Goal: Communication & Community: Share content

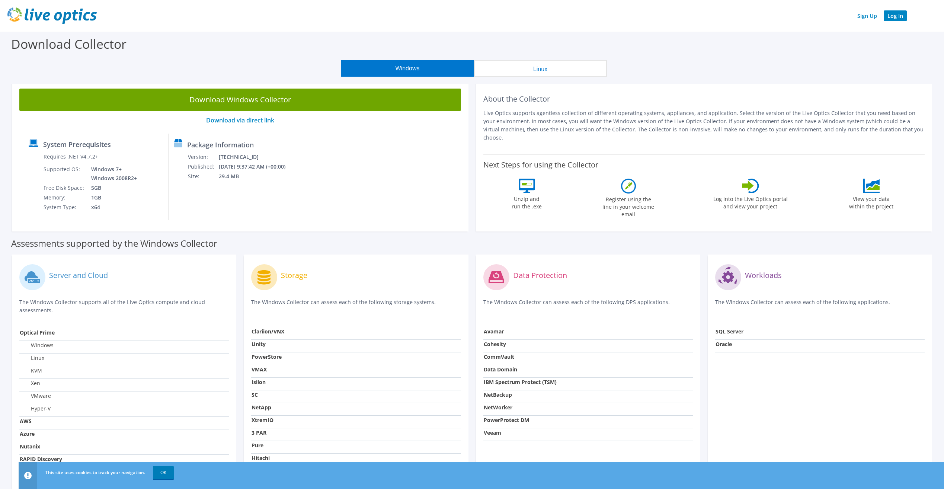
click at [897, 16] on link "Log In" at bounding box center [895, 15] width 23 height 11
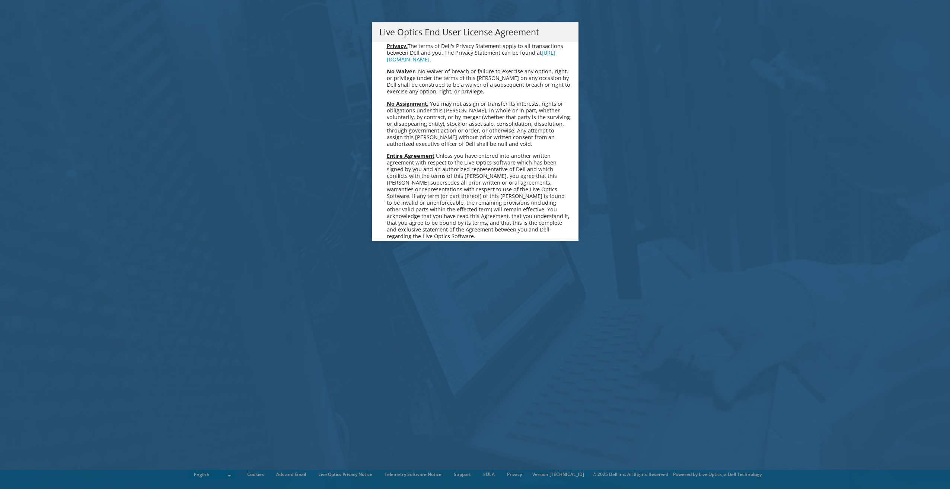
scroll to position [2815, 0]
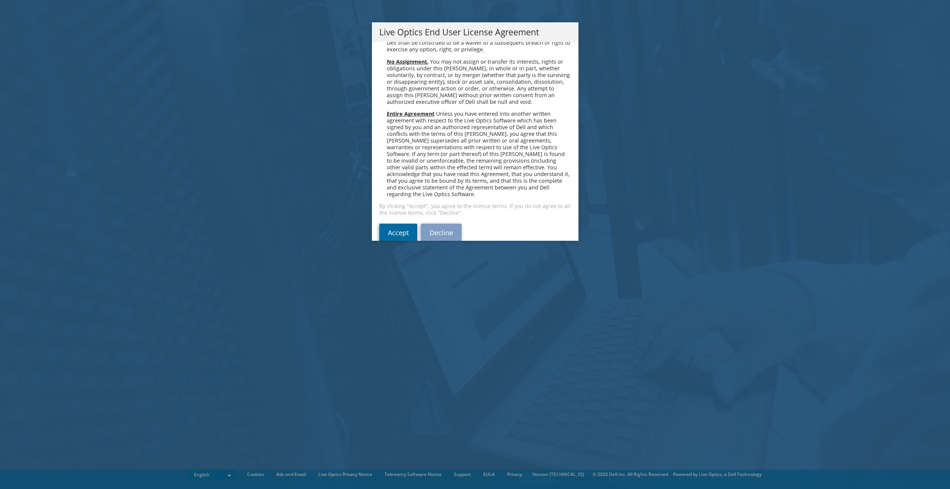
click at [398, 224] on link "Accept" at bounding box center [398, 233] width 38 height 18
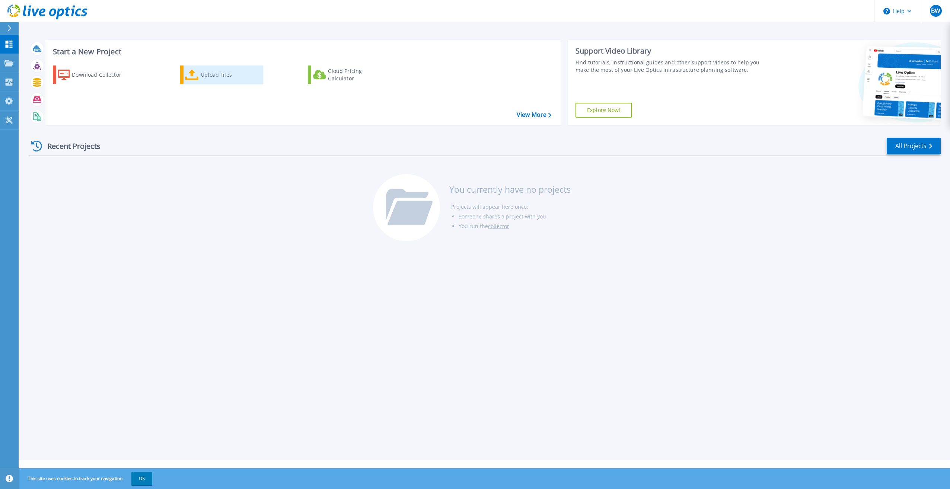
click at [185, 76] on link "Upload Files" at bounding box center [221, 75] width 83 height 19
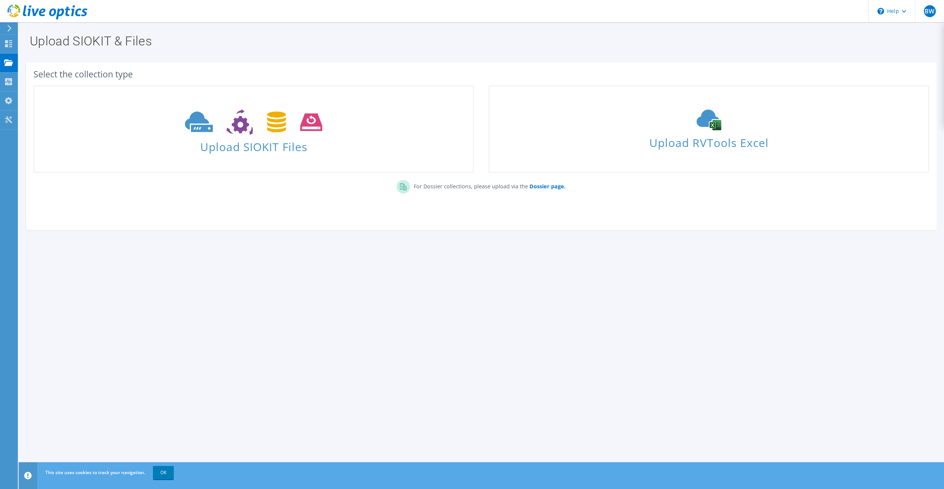
click at [540, 341] on div "Upload SIOKIT & Files Select the collection type Upload SIOKIT Files Dossier pa…" at bounding box center [482, 255] width 926 height 467
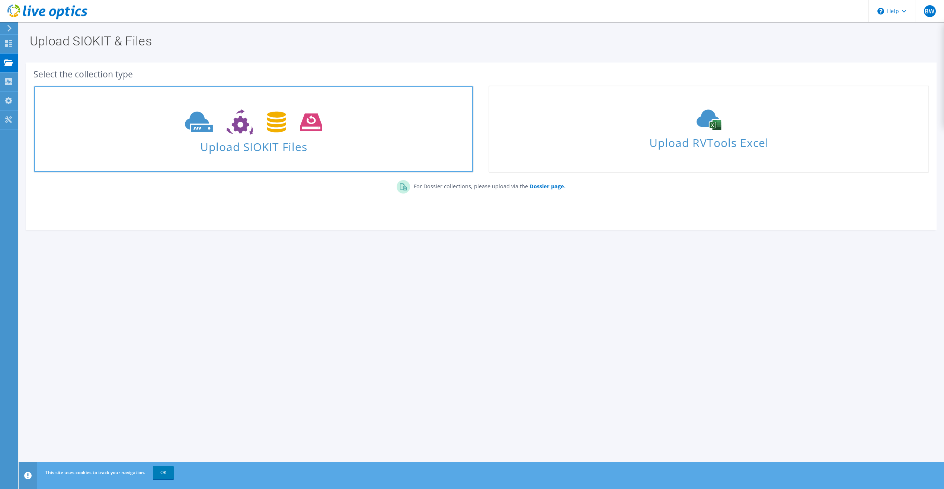
click at [280, 158] on link "Upload SIOKIT Files" at bounding box center [254, 129] width 440 height 87
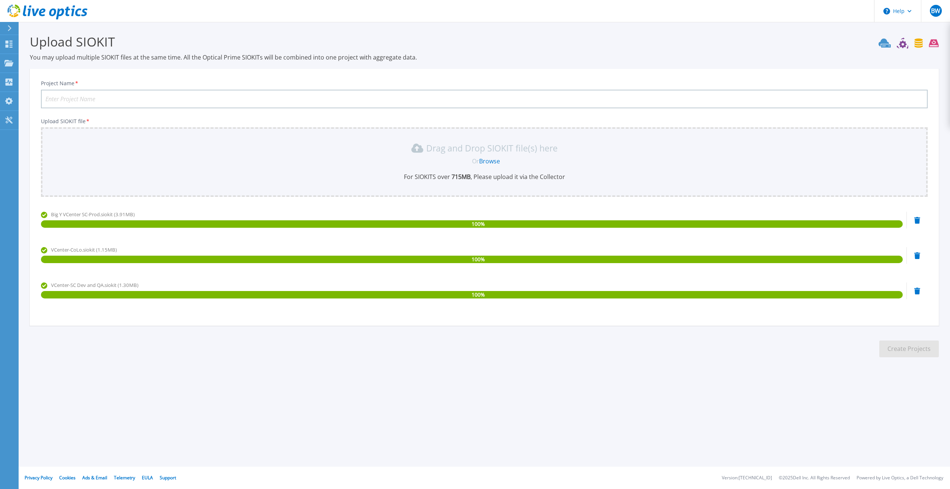
click at [90, 102] on input "Project Name *" at bounding box center [484, 99] width 887 height 19
type input "Apex Review"
click at [915, 353] on button "Create Projects" at bounding box center [909, 349] width 60 height 17
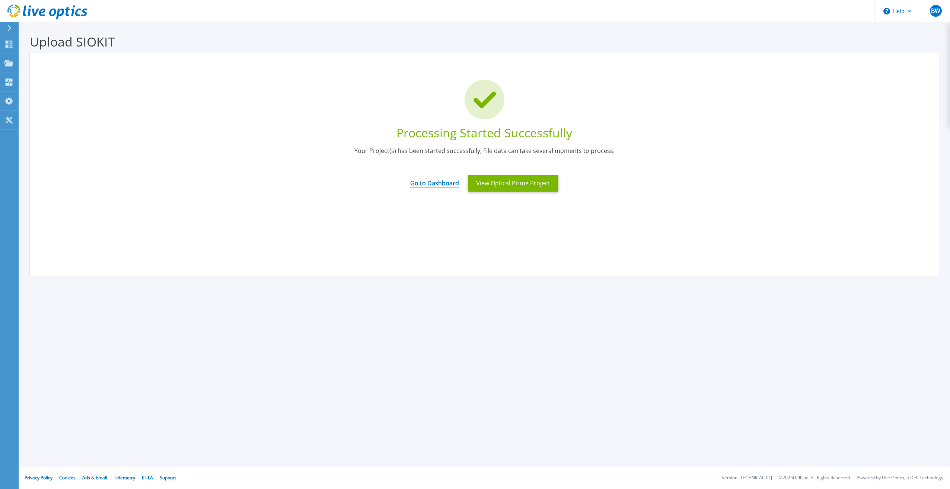
click at [418, 183] on link "Go to Dashboard" at bounding box center [434, 180] width 49 height 15
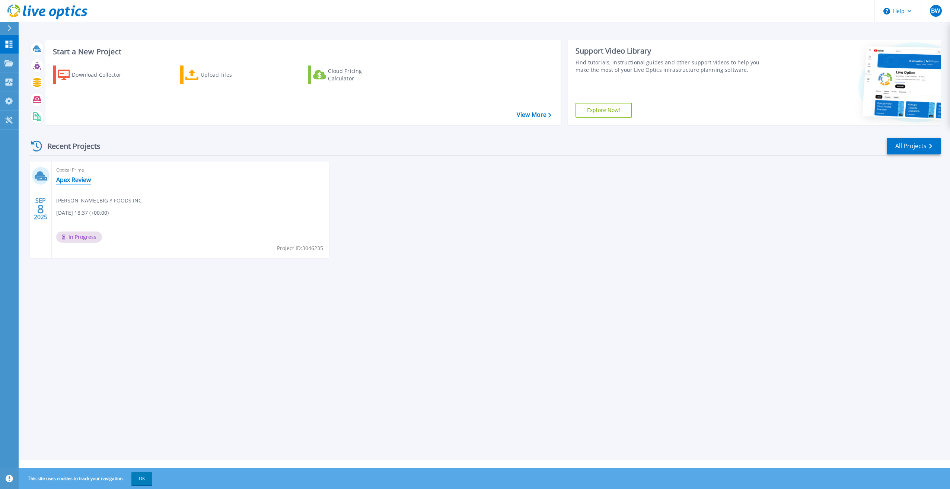
click at [82, 182] on link "Apex Review" at bounding box center [73, 179] width 35 height 7
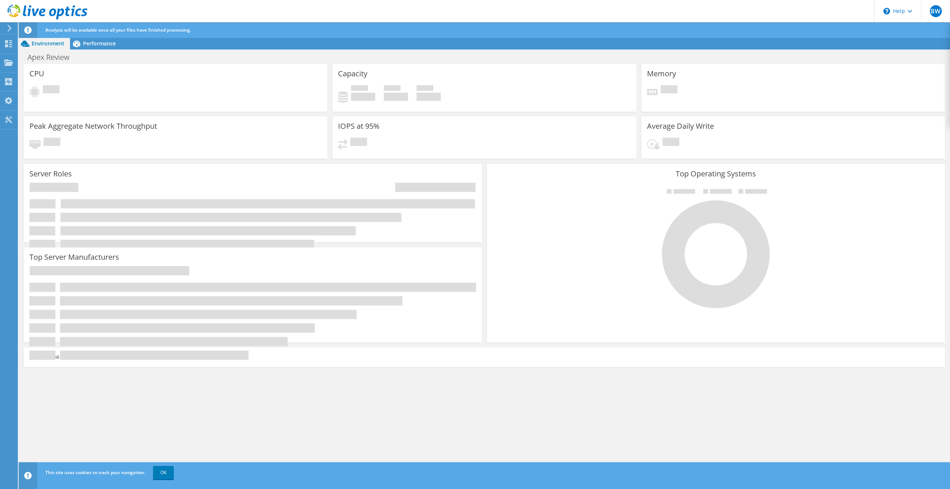
click at [94, 32] on span "Analysis will be available once all your files have finished processing." at bounding box center [118, 30] width 146 height 6
click at [95, 42] on span "Performance" at bounding box center [99, 43] width 33 height 7
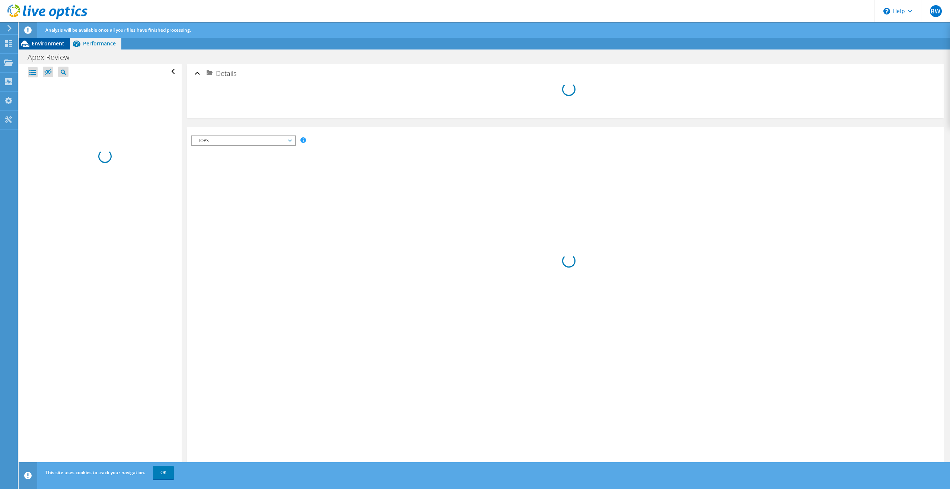
click at [61, 44] on span "Environment" at bounding box center [48, 43] width 33 height 7
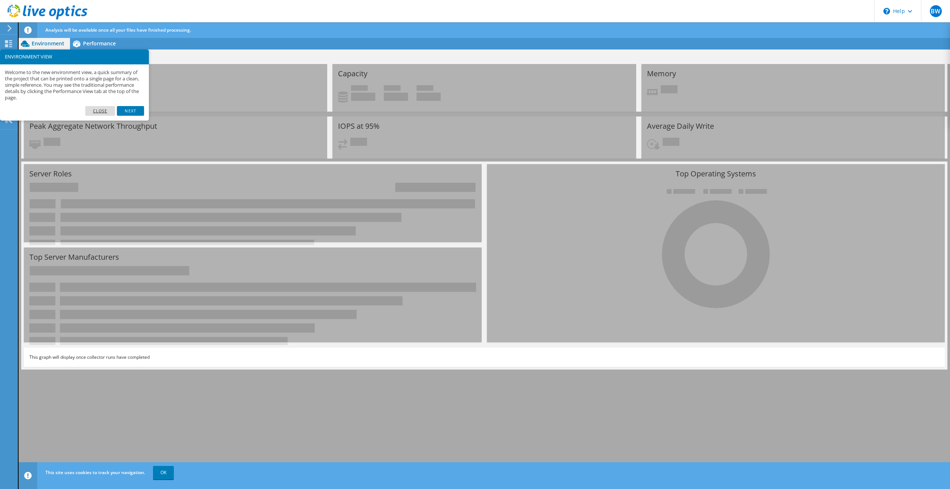
click at [94, 108] on link "Close" at bounding box center [100, 111] width 30 height 10
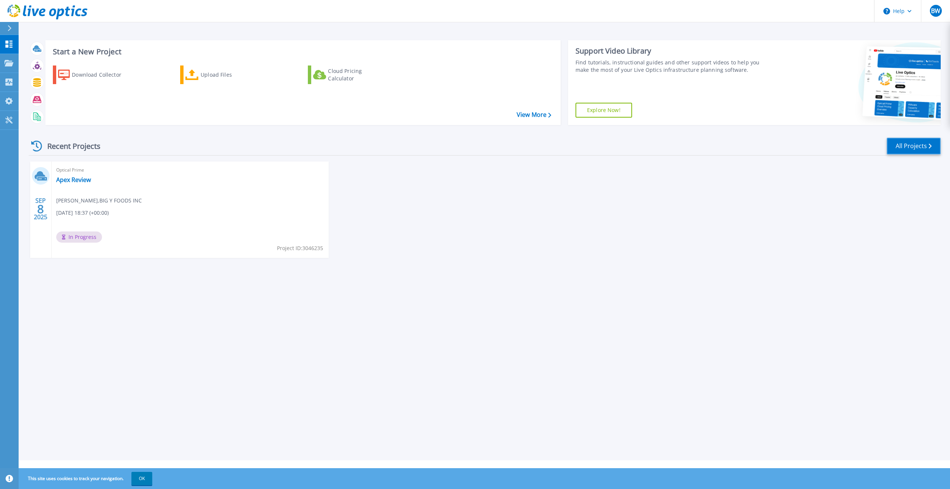
click at [903, 144] on link "All Projects" at bounding box center [914, 146] width 54 height 17
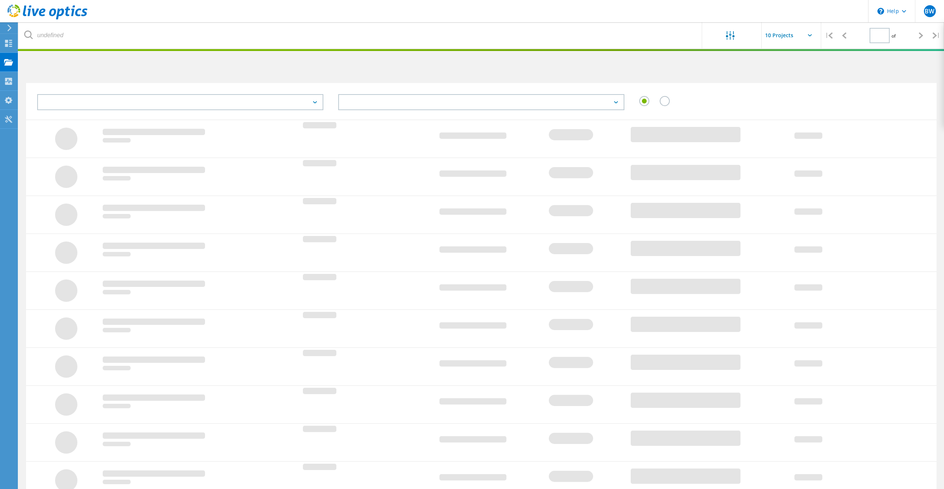
type input "1"
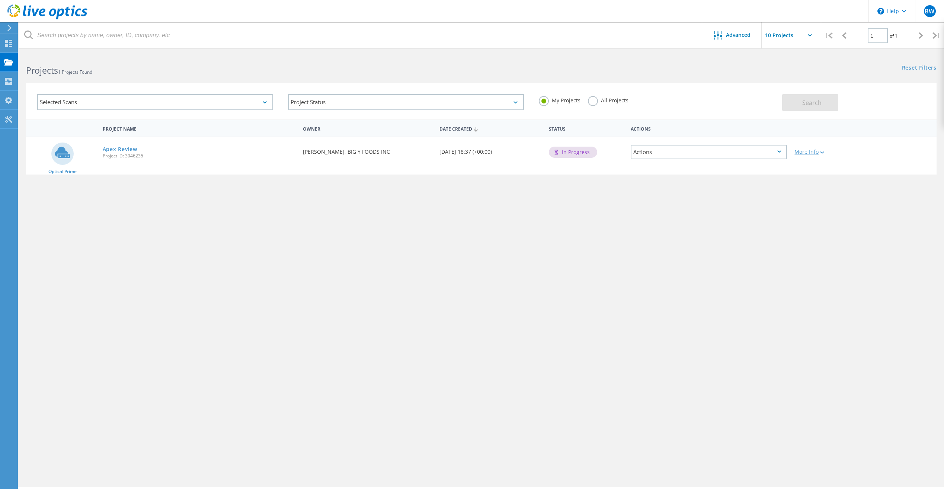
click at [828, 153] on div "More Info" at bounding box center [828, 151] width 66 height 5
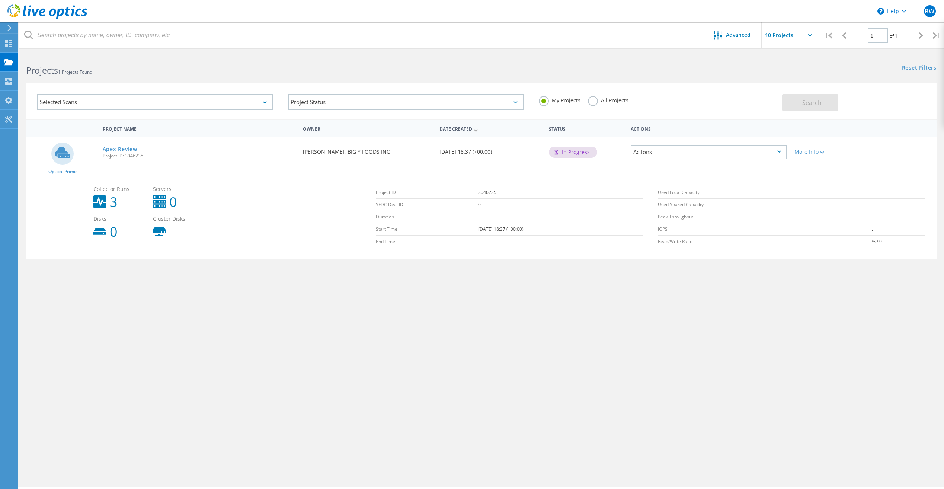
click at [786, 152] on div "Actions" at bounding box center [709, 152] width 156 height 15
click at [700, 158] on div "Share" at bounding box center [709, 158] width 155 height 12
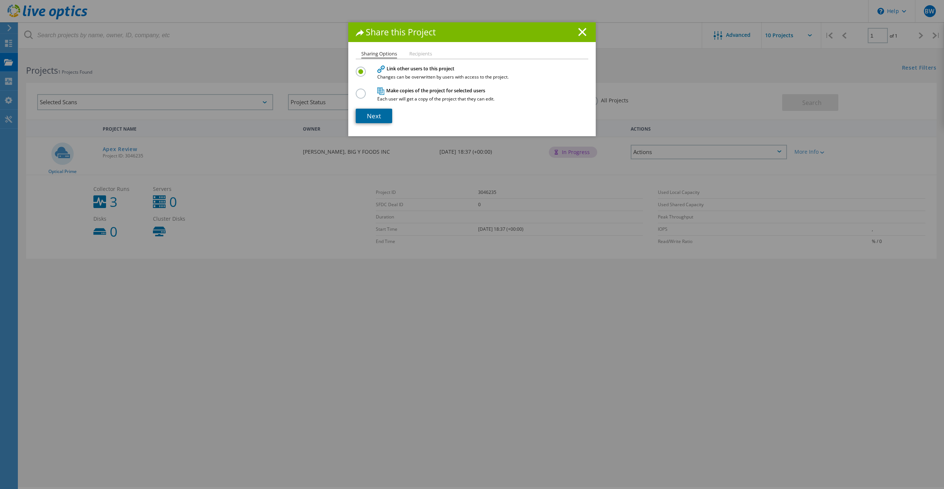
click at [376, 117] on link "Next" at bounding box center [374, 116] width 36 height 15
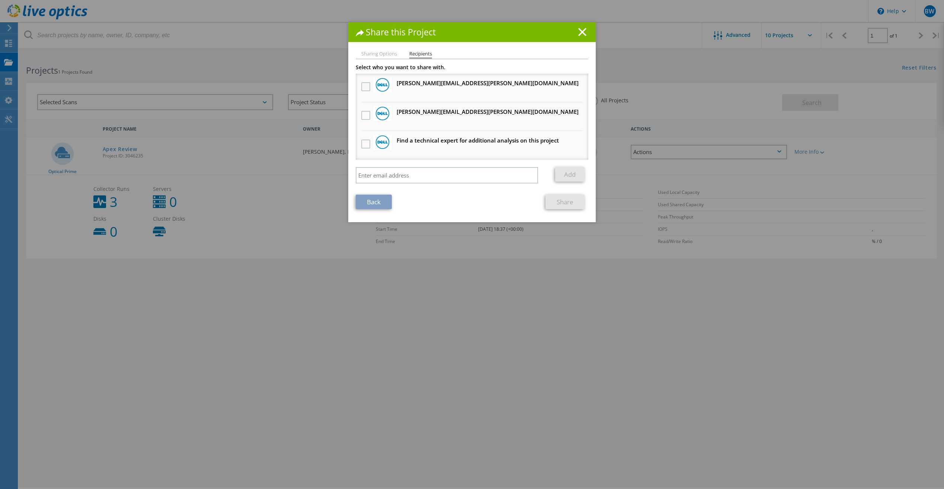
click at [362, 88] on label at bounding box center [366, 86] width 11 height 9
click at [0, 0] on input "checkbox" at bounding box center [0, 0] width 0 height 0
click at [365, 115] on label at bounding box center [366, 115] width 11 height 9
click at [0, 0] on input "checkbox" at bounding box center [0, 0] width 0 height 0
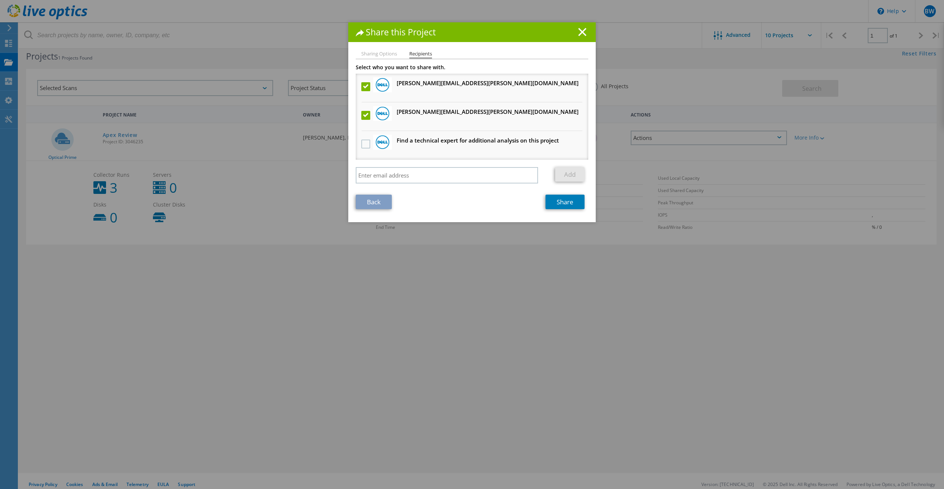
scroll to position [20, 0]
click at [576, 203] on link "Share" at bounding box center [565, 202] width 39 height 15
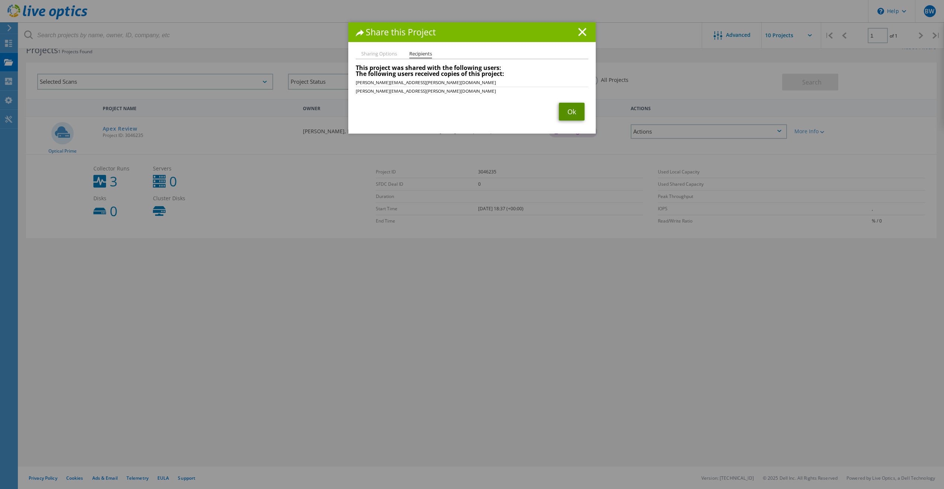
click at [573, 116] on link "Ok" at bounding box center [572, 112] width 26 height 18
